Goal: Information Seeking & Learning: Find specific fact

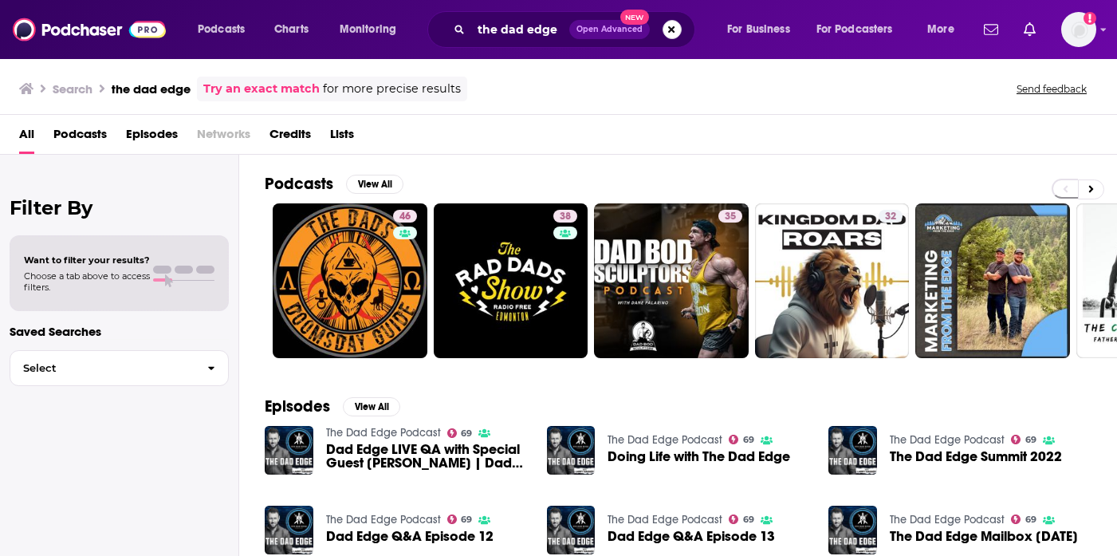
click at [666, 28] on button "Search podcasts, credits, & more..." at bounding box center [671, 29] width 19 height 19
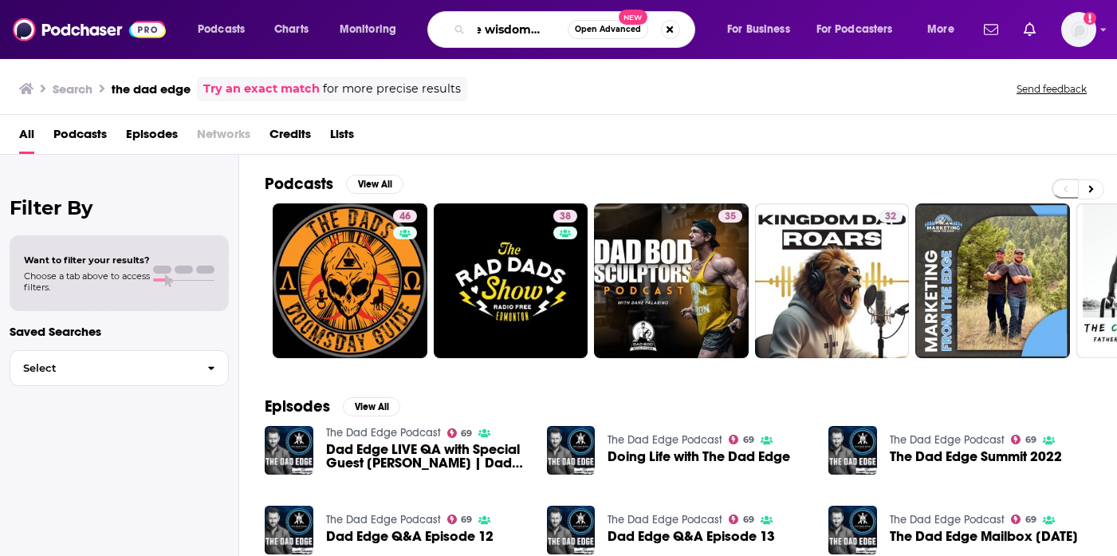
scroll to position [0, 23]
type input "the wisdom of life"
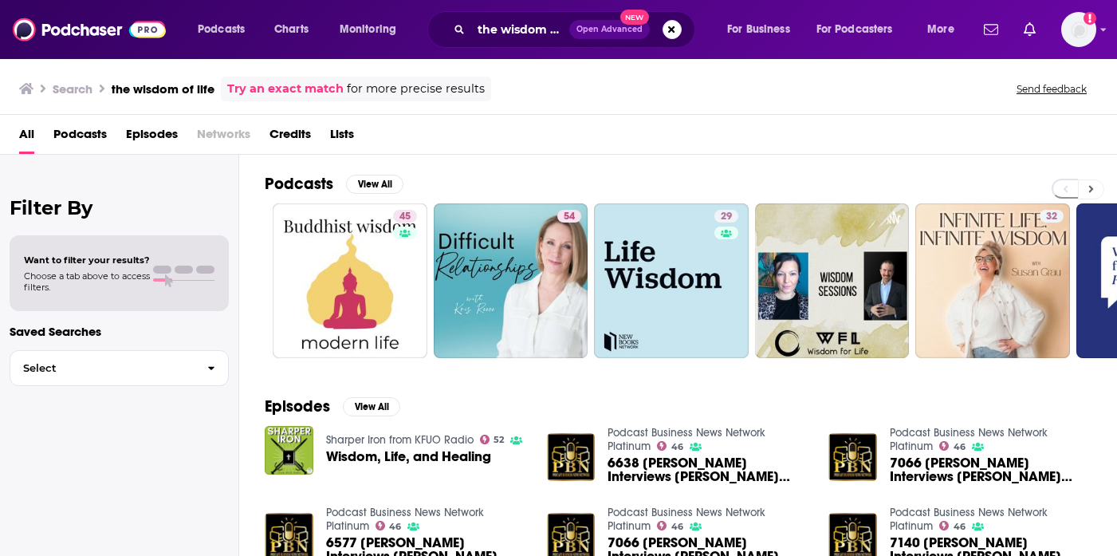
click at [1094, 194] on button at bounding box center [1091, 189] width 26 height 20
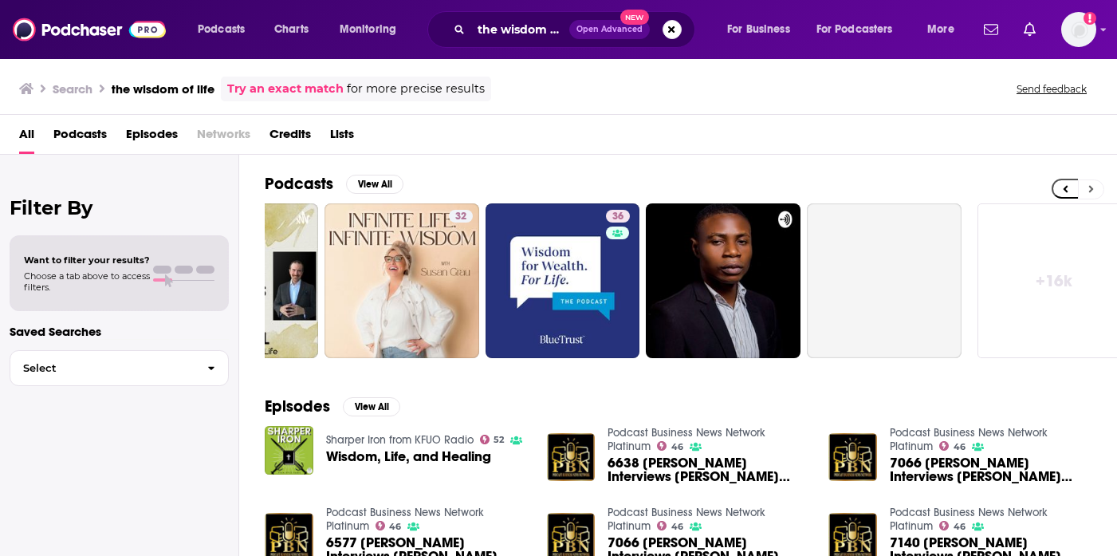
scroll to position [0, 612]
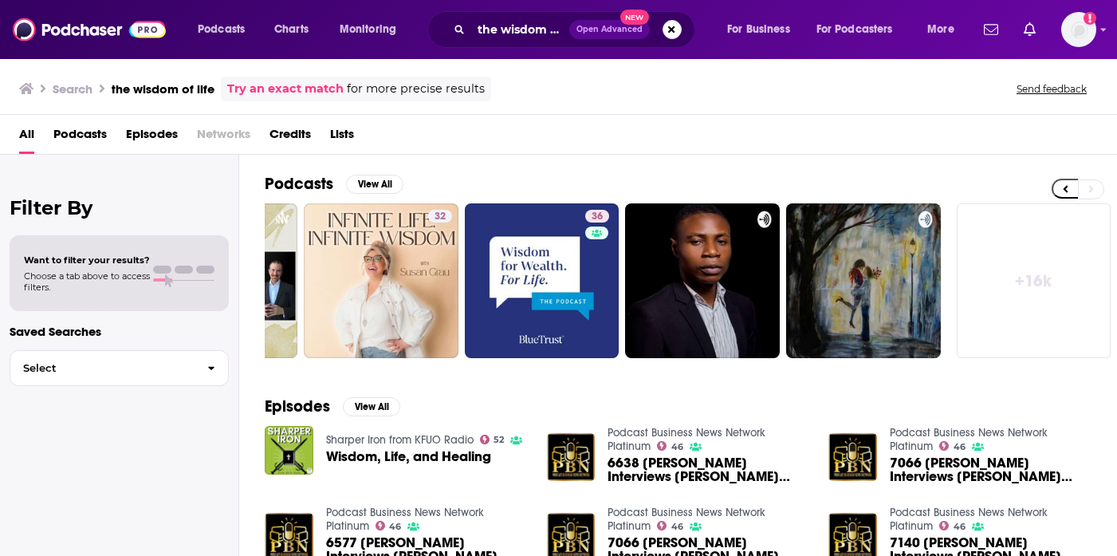
click at [1062, 260] on link "+ 16k" at bounding box center [1033, 280] width 155 height 155
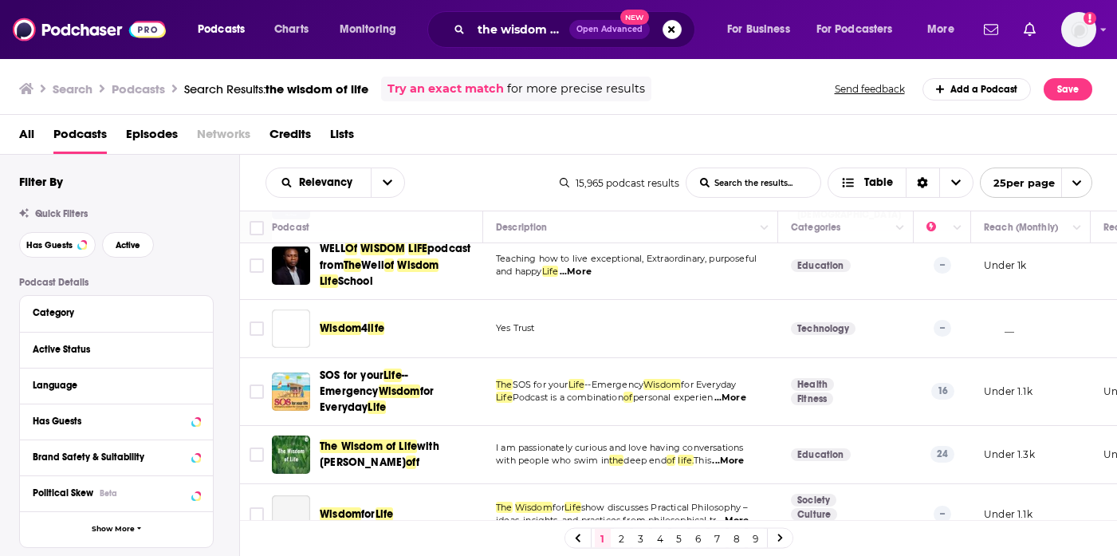
scroll to position [455, 0]
